Goal: Book appointment/travel/reservation

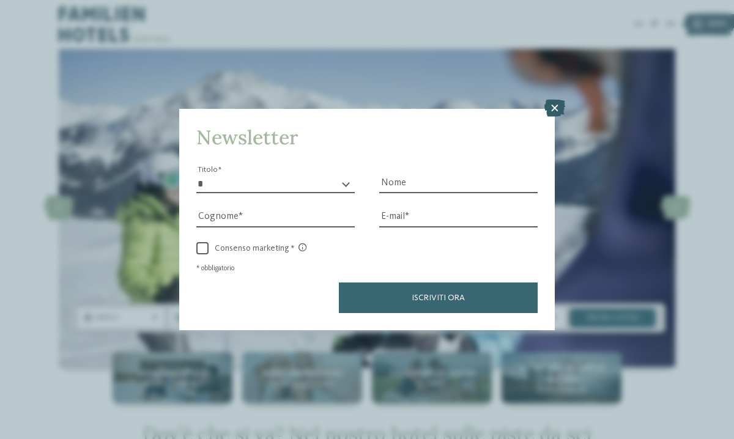
click at [550, 109] on icon at bounding box center [554, 108] width 21 height 17
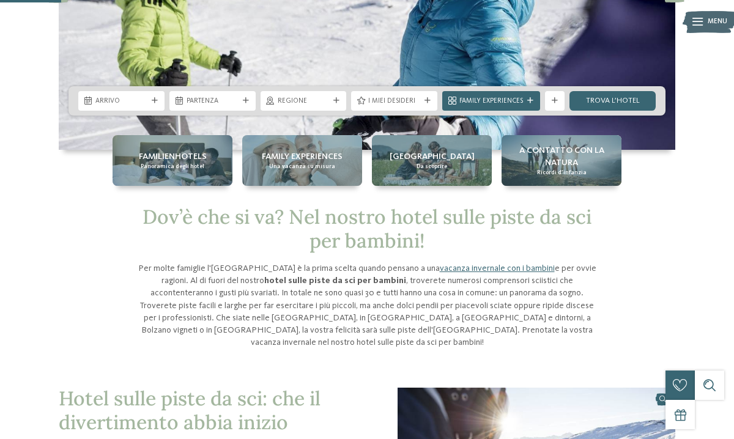
scroll to position [215, 0]
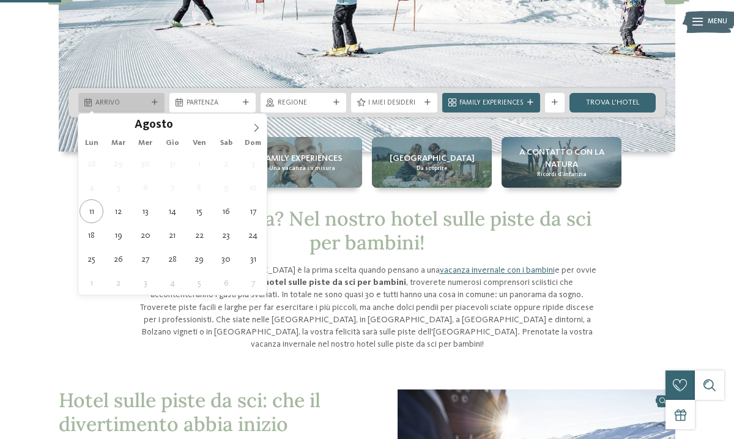
click at [145, 101] on span "Arrivo" at bounding box center [121, 103] width 52 height 10
click at [251, 126] on span at bounding box center [256, 124] width 21 height 21
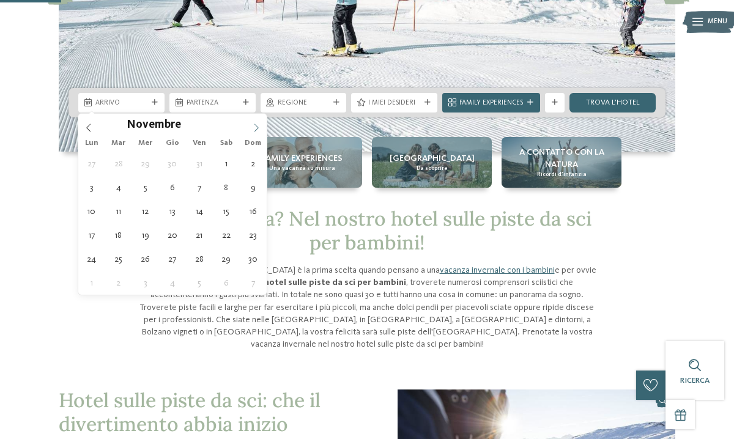
click at [251, 126] on span at bounding box center [256, 124] width 21 height 21
type div "27.12.2025"
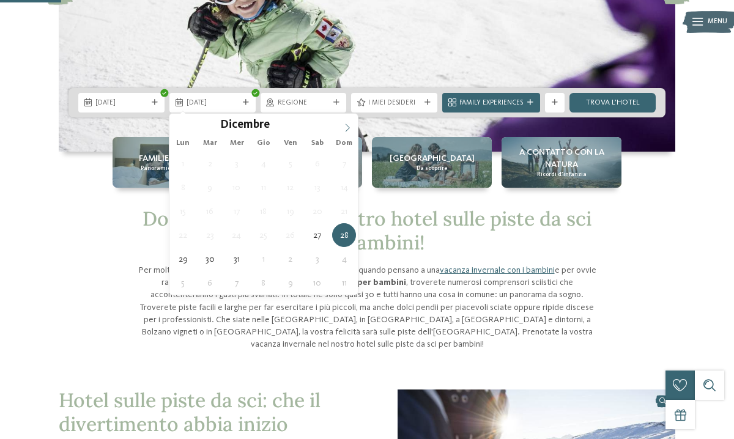
type input "****"
click at [345, 127] on icon at bounding box center [347, 127] width 9 height 9
type div "03.01.2026"
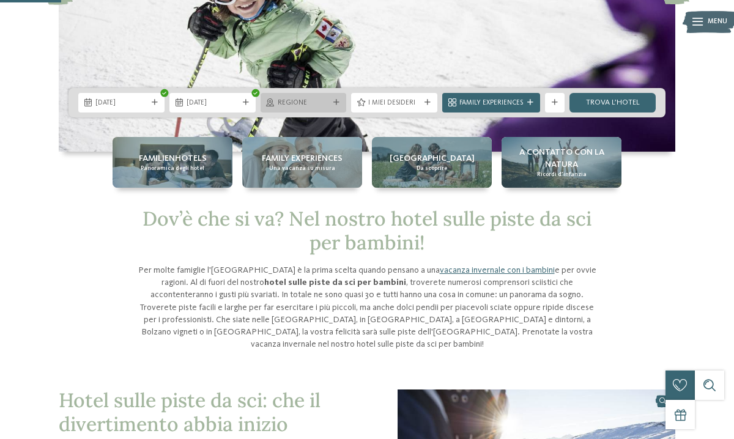
click at [312, 103] on span "Regione" at bounding box center [304, 103] width 52 height 10
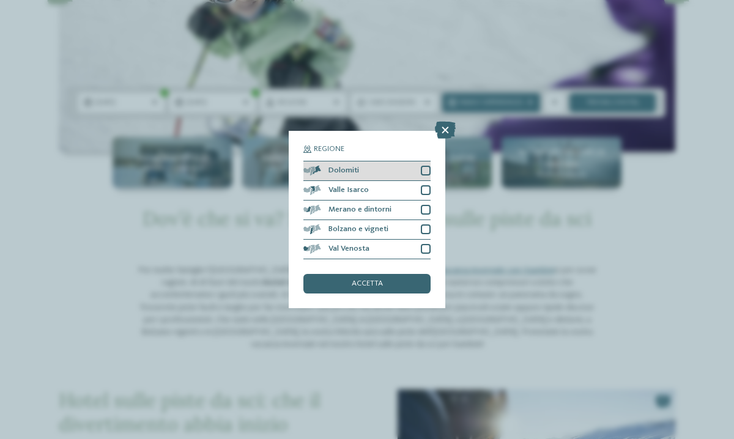
click at [427, 173] on div at bounding box center [426, 171] width 10 height 10
click at [425, 189] on div at bounding box center [426, 190] width 10 height 10
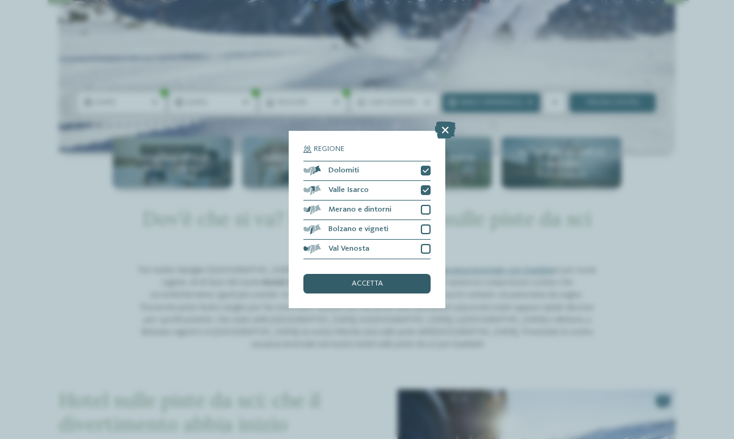
click at [394, 286] on div "accetta" at bounding box center [366, 284] width 127 height 20
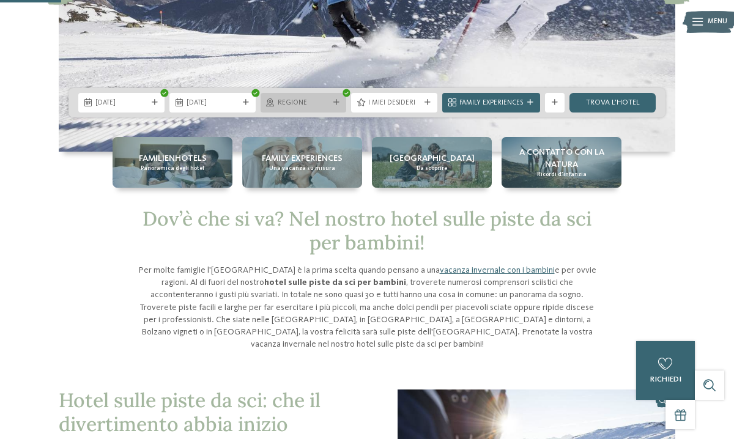
click at [321, 101] on span "Regione" at bounding box center [304, 103] width 52 height 10
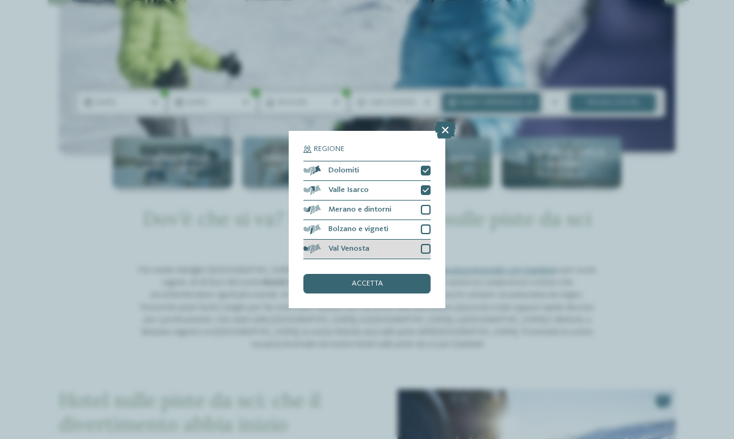
click at [424, 249] on div at bounding box center [426, 249] width 10 height 10
click at [391, 284] on div "accetta" at bounding box center [366, 284] width 127 height 20
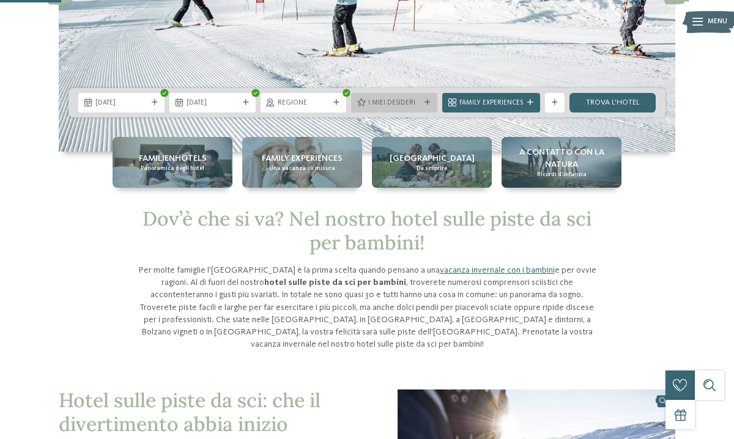
click at [413, 103] on span "I miei desideri" at bounding box center [394, 103] width 52 height 10
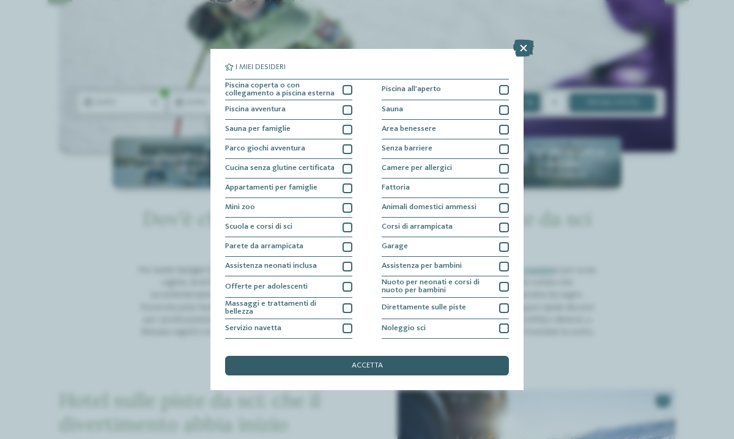
click at [346, 374] on div "accetta" at bounding box center [367, 366] width 284 height 20
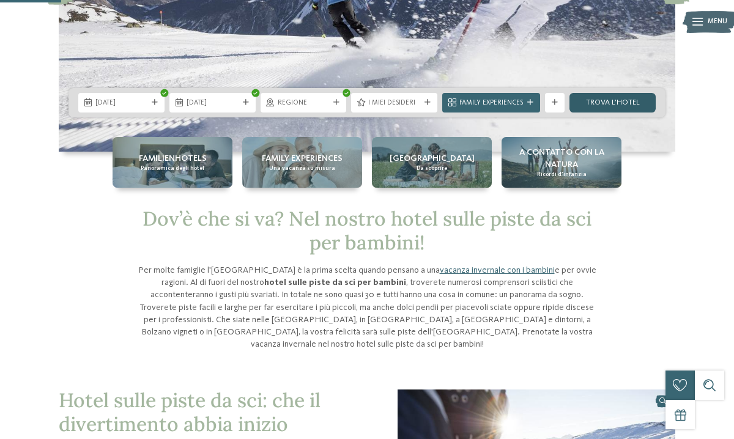
click at [602, 100] on link "trova l’hotel" at bounding box center [612, 103] width 86 height 20
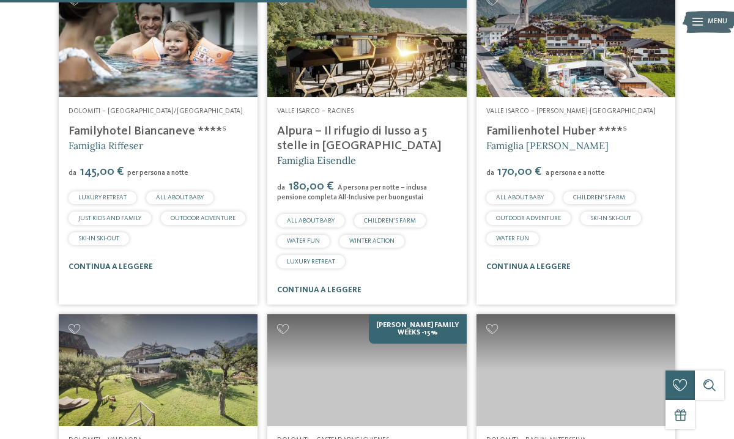
scroll to position [602, 0]
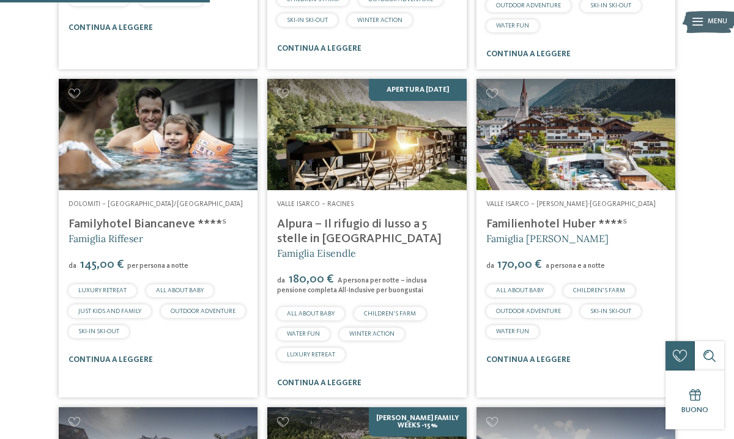
click at [355, 232] on link "Alpura – Il rifugio di lusso a 5 stelle in Alto Adige" at bounding box center [359, 231] width 164 height 27
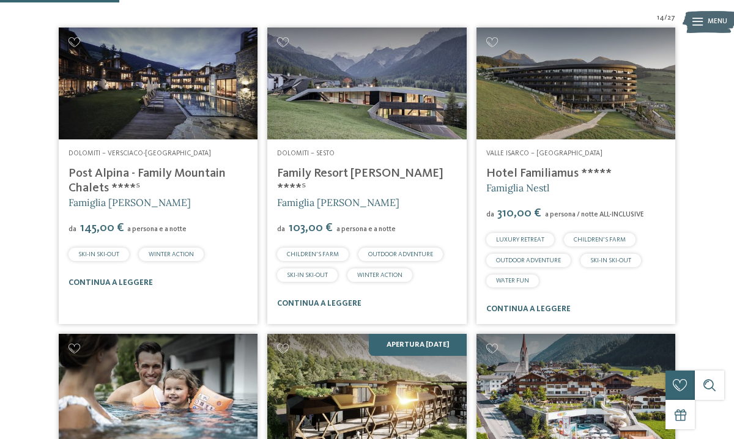
scroll to position [341, 0]
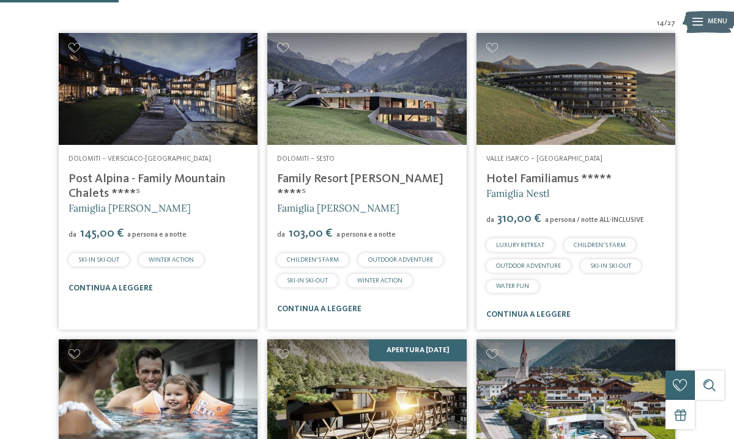
click at [365, 176] on link "Family Resort Rainer ****ˢ" at bounding box center [360, 186] width 166 height 27
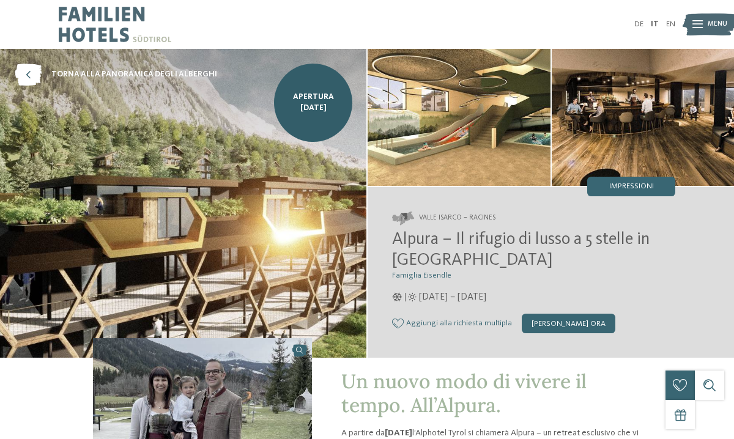
click at [300, 164] on img at bounding box center [183, 203] width 366 height 309
click at [427, 139] on img at bounding box center [458, 117] width 183 height 137
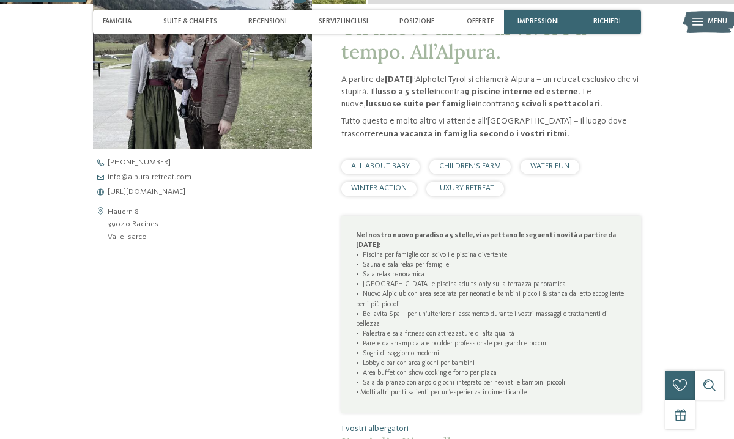
scroll to position [354, 0]
click at [165, 192] on span "https://www.alpura-retreat.com/it" at bounding box center [147, 192] width 78 height 8
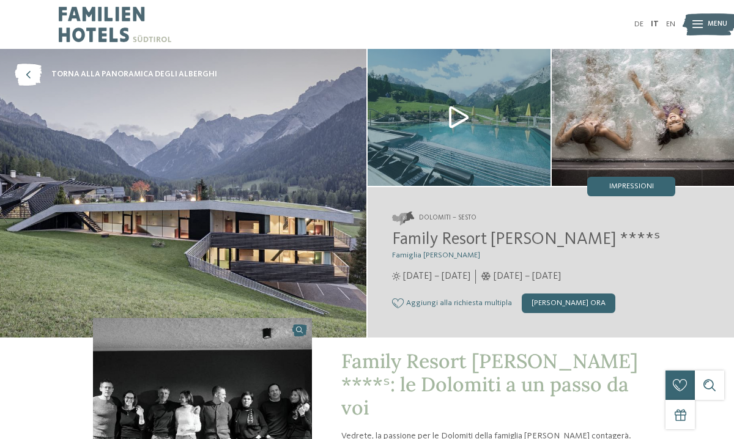
click at [285, 187] on img at bounding box center [183, 193] width 366 height 289
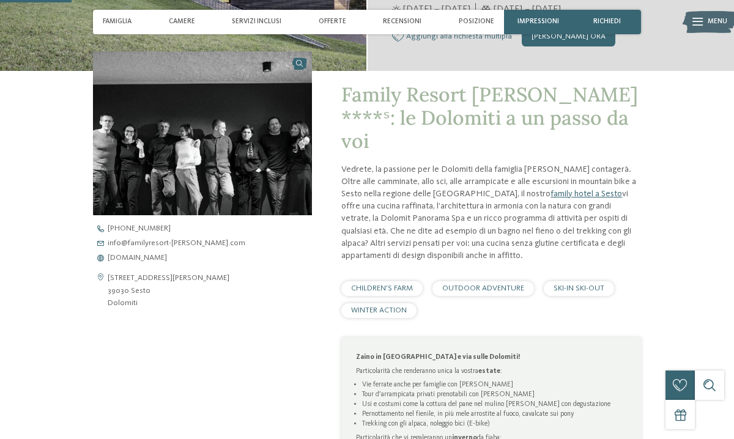
scroll to position [298, 0]
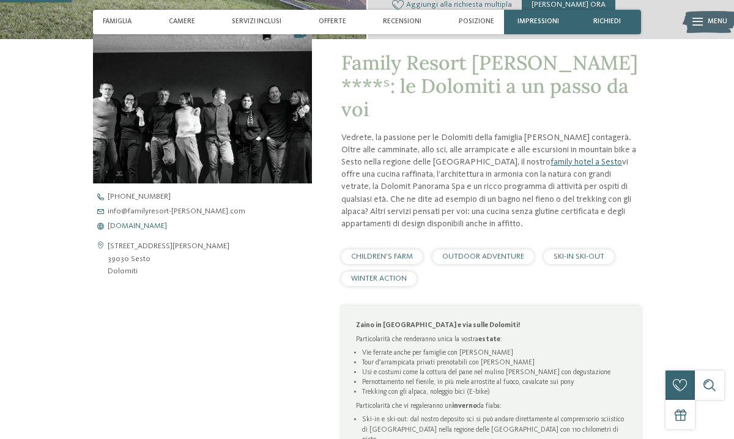
click at [167, 224] on span "[DOMAIN_NAME]" at bounding box center [137, 227] width 59 height 8
